Goal: Task Accomplishment & Management: Complete application form

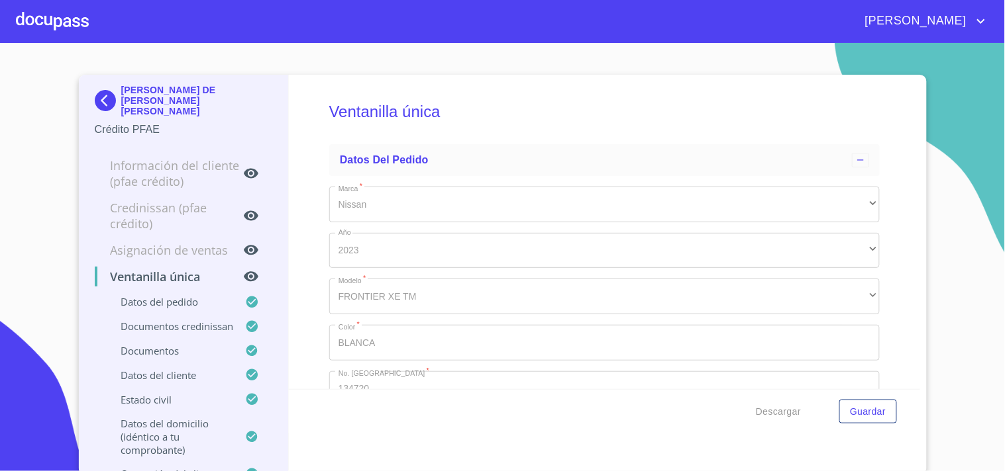
click at [67, 32] on div at bounding box center [52, 21] width 73 height 42
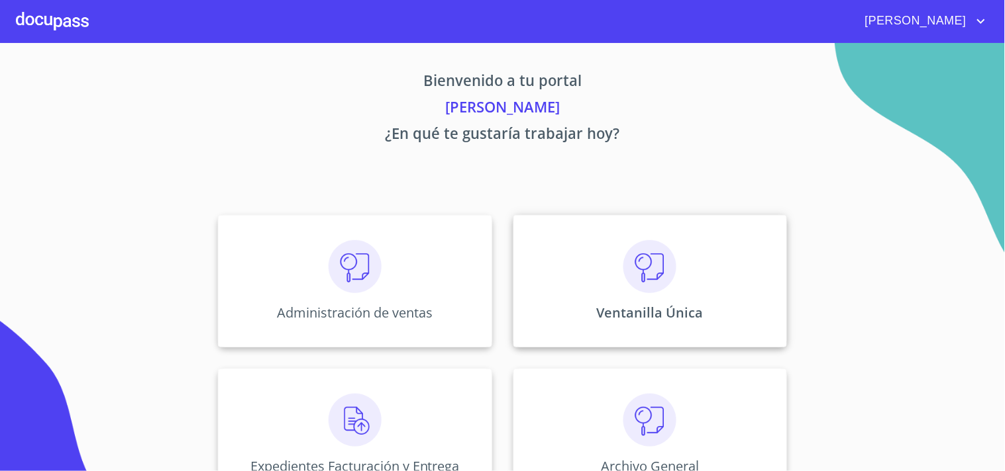
click at [590, 248] on div "Ventanilla Única" at bounding box center [649, 281] width 273 height 132
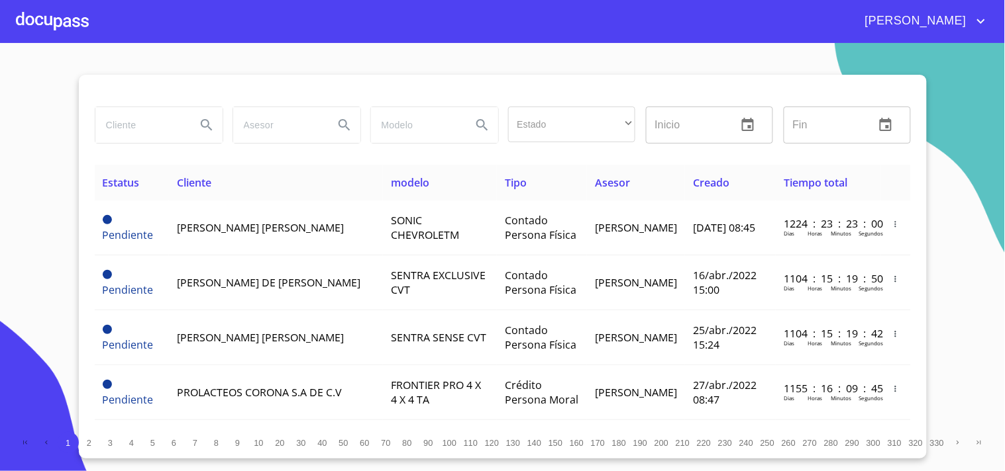
click at [144, 122] on input "search" at bounding box center [140, 125] width 90 height 36
type input "isail"
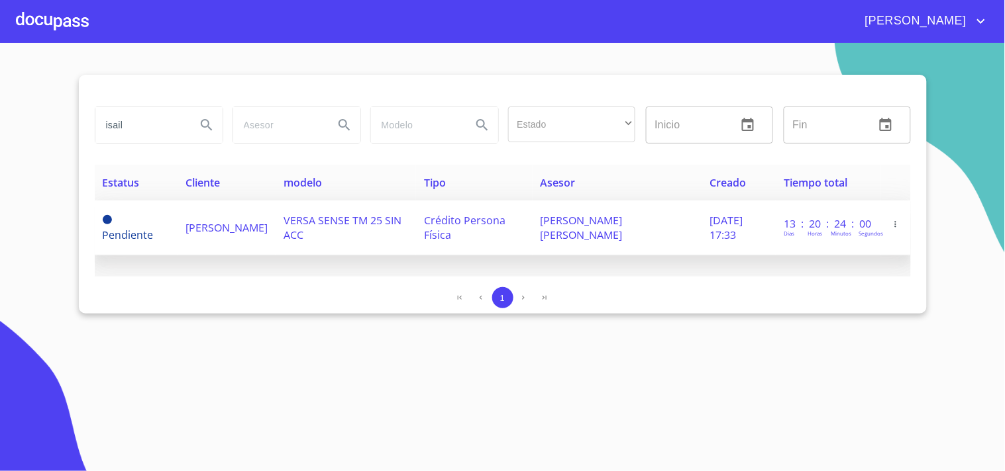
click at [347, 212] on td "VERSA SENSE TM 25 SIN ACC" at bounding box center [345, 228] width 140 height 55
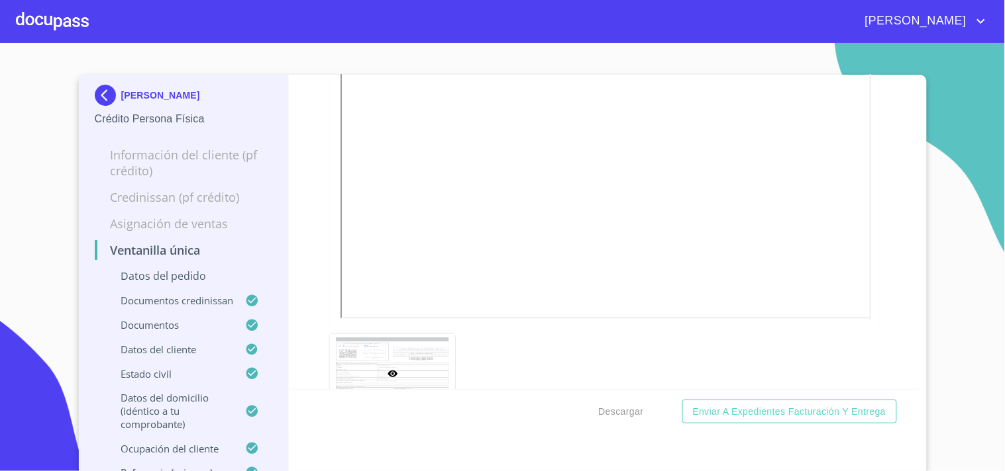
scroll to position [4414, 0]
click at [51, 18] on div at bounding box center [52, 21] width 73 height 42
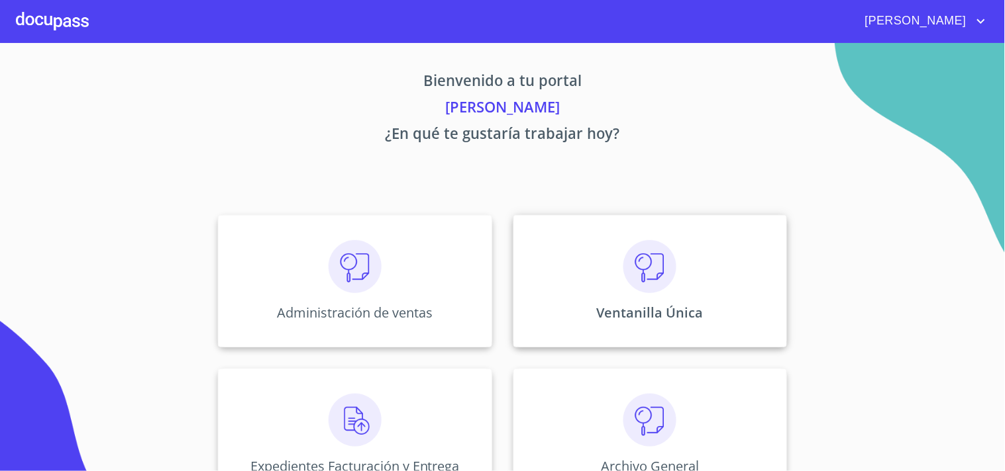
click at [674, 259] on div "Ventanilla Única" at bounding box center [649, 281] width 273 height 132
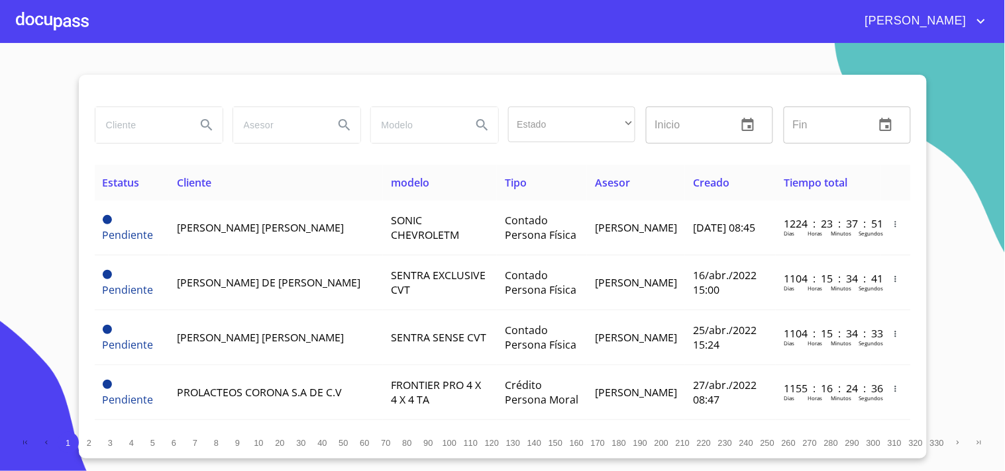
click at [121, 118] on input "search" at bounding box center [140, 125] width 90 height 36
type input "[PERSON_NAME]"
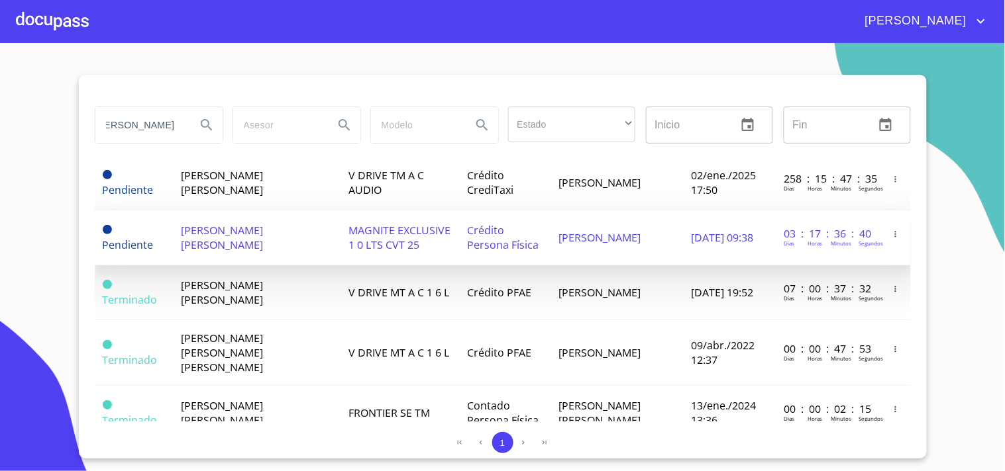
scroll to position [0, 0]
click at [411, 233] on td "MAGNITE EXCLUSIVE 1 0 LTS CVT 25" at bounding box center [399, 238] width 119 height 55
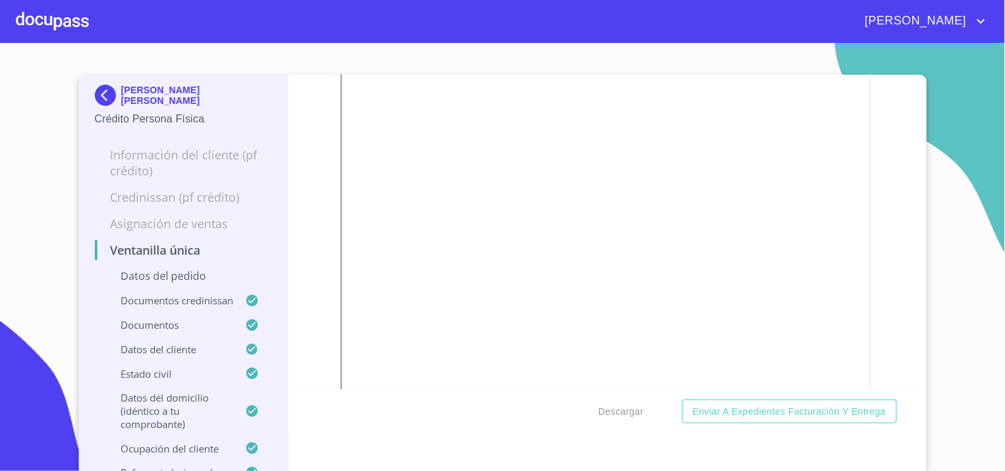
scroll to position [1030, 0]
